Goal: Use online tool/utility: Utilize a website feature to perform a specific function

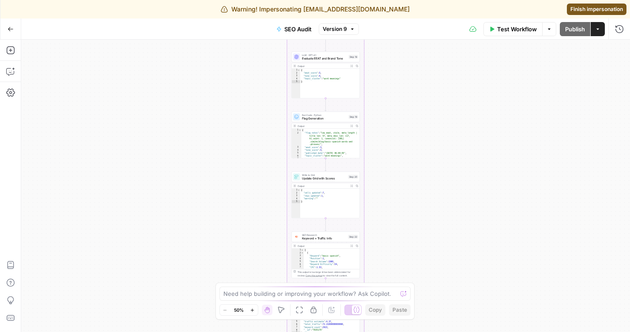
drag, startPoint x: 415, startPoint y: 168, endPoint x: 350, endPoint y: 62, distance: 123.9
click at [350, 62] on div "Workflow Set Inputs Inputs SEO Research Semrush Domain Organic Search Pages Ste…" at bounding box center [325, 186] width 609 height 293
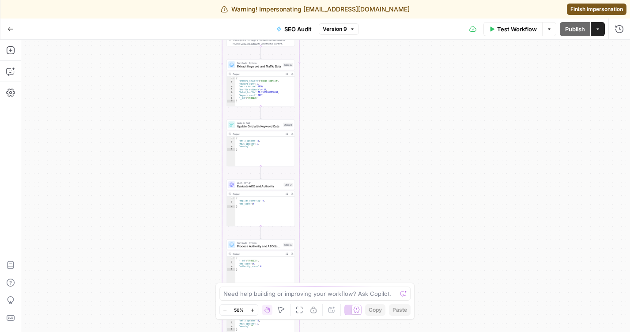
drag, startPoint x: 360, startPoint y: 151, endPoint x: 360, endPoint y: 59, distance: 92.3
click at [360, 59] on div "Workflow Set Inputs Inputs SEO Research Semrush Domain Organic Search Pages Ste…" at bounding box center [325, 186] width 609 height 293
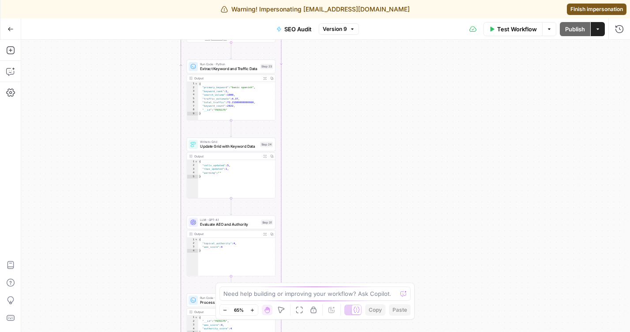
click at [346, 198] on div "Workflow Set Inputs Inputs SEO Research Semrush Domain Organic Search Pages Ste…" at bounding box center [325, 186] width 609 height 293
click at [222, 149] on span "Update Grid with Keyword Data" at bounding box center [229, 147] width 58 height 6
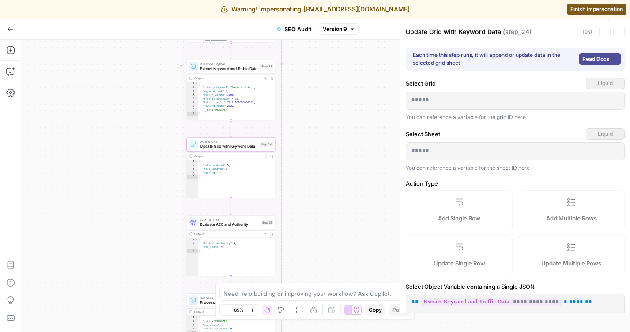
type input "primary_keyword"
type input "keyword_rank"
type input "search_volume"
type input "traffic_estimate"
type input "keyword_count"
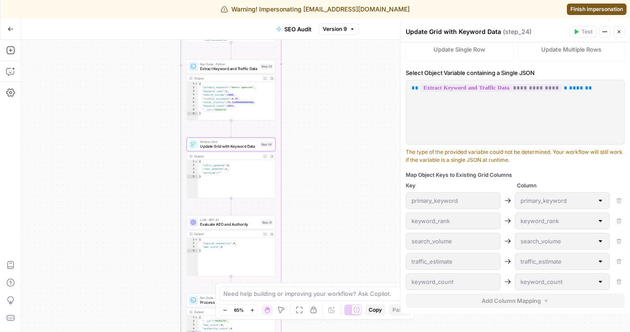
scroll to position [235, 0]
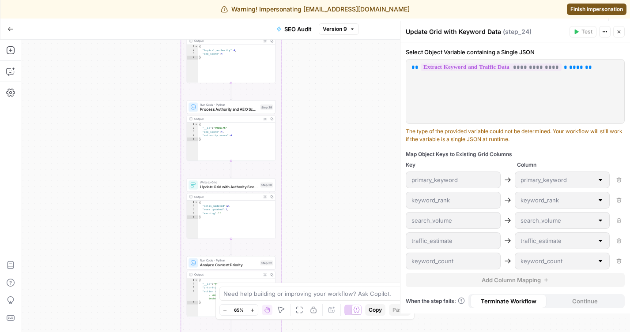
drag, startPoint x: 308, startPoint y: 207, endPoint x: 308, endPoint y: 9, distance: 197.4
click at [308, 9] on div "Warning! Impersonating niranchattha@gmail.com Finish impersonation N NidoOps Ne…" at bounding box center [315, 166] width 630 height 332
click at [236, 183] on span "Update Grid with Authority Scores" at bounding box center [229, 183] width 58 height 6
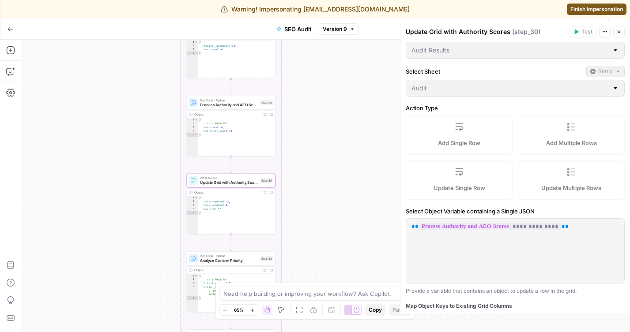
scroll to position [0, 0]
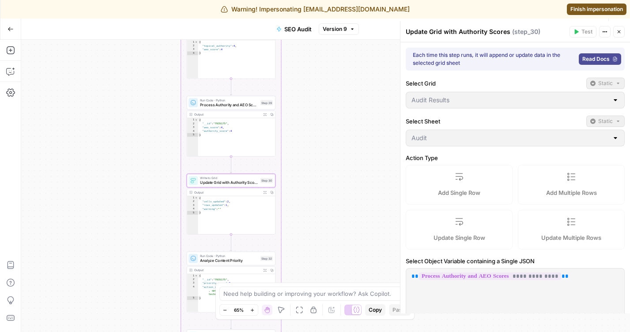
click at [587, 9] on span "Finish impersonation" at bounding box center [596, 9] width 53 height 8
